Goal: Information Seeking & Learning: Learn about a topic

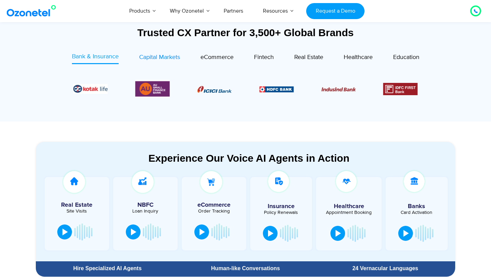
scroll to position [259, 0]
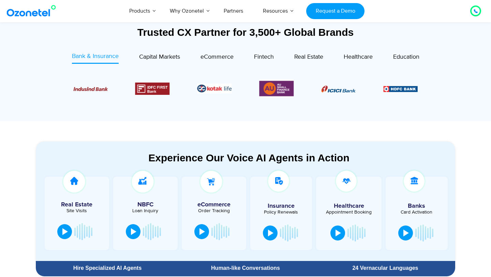
click at [180, 55] on div "eCommerce" at bounding box center [207, 58] width 54 height 12
click at [170, 55] on span "Capital Markets" at bounding box center [159, 56] width 41 height 7
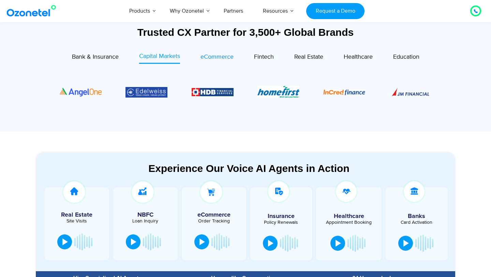
click at [222, 57] on span "eCommerce" at bounding box center [216, 56] width 33 height 7
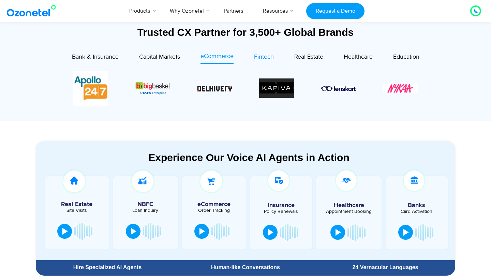
click at [259, 57] on span "Fintech" at bounding box center [264, 56] width 20 height 7
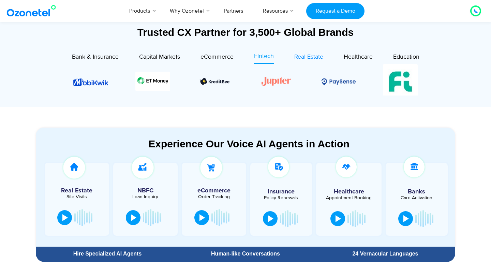
click at [303, 58] on span "Real Estate" at bounding box center [308, 56] width 29 height 7
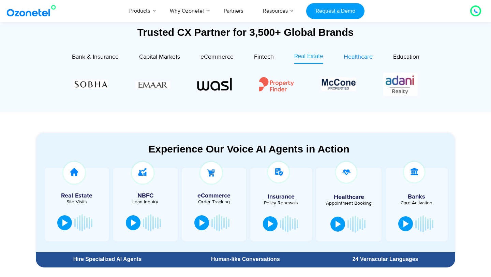
click at [351, 60] on span "Healthcare" at bounding box center [358, 56] width 29 height 7
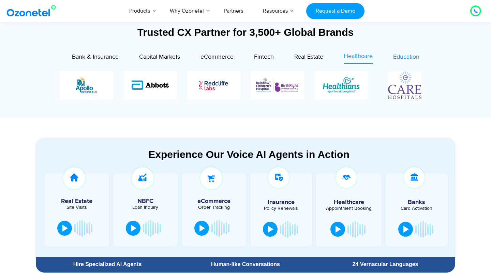
click at [399, 58] on span "Education" at bounding box center [406, 56] width 26 height 7
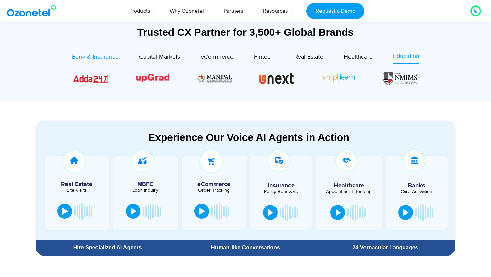
click at [110, 53] on div "Bank & Insurance" at bounding box center [95, 56] width 47 height 9
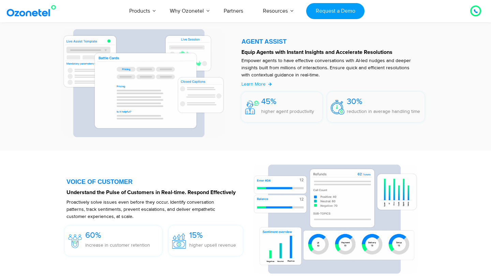
scroll to position [910, 0]
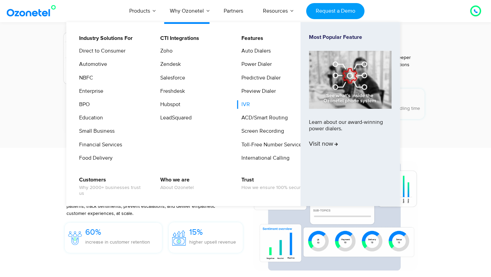
click at [247, 104] on link "IVR" at bounding box center [244, 104] width 14 height 9
